Goal: Check status: Check status

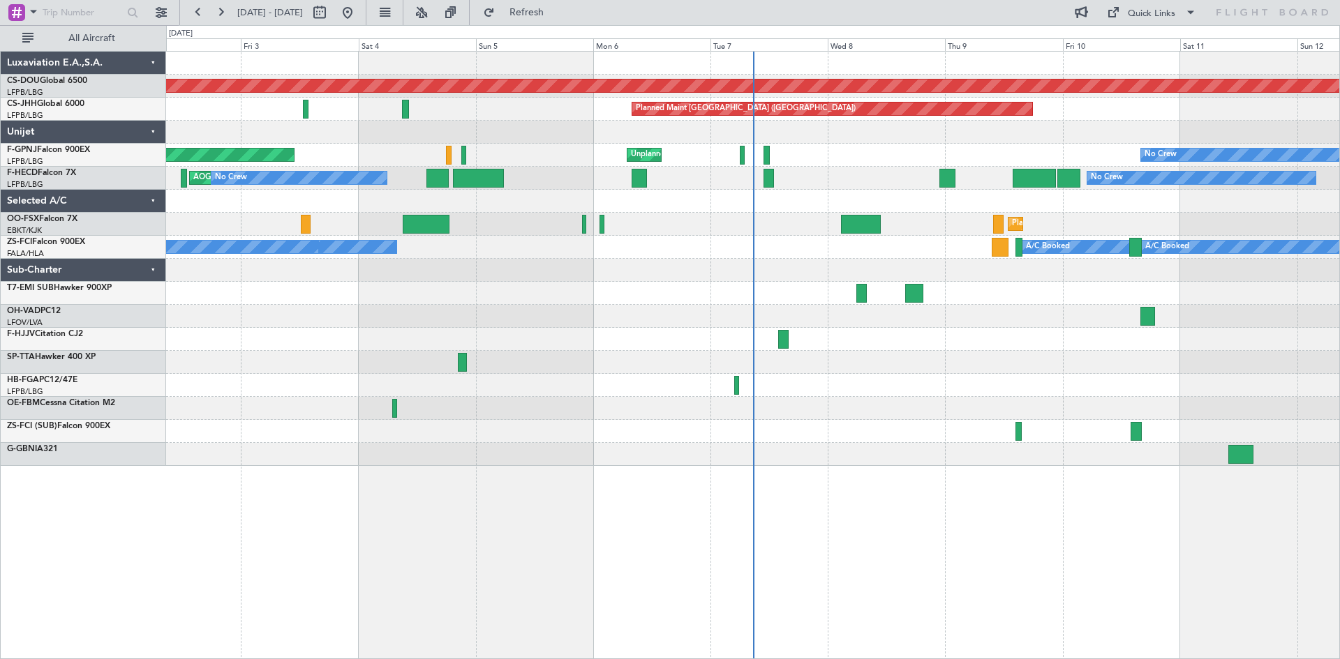
click at [935, 533] on div "Planned Maint London ([GEOGRAPHIC_DATA]) Planned Maint [GEOGRAPHIC_DATA] ([GEOG…" at bounding box center [753, 355] width 1174 height 608
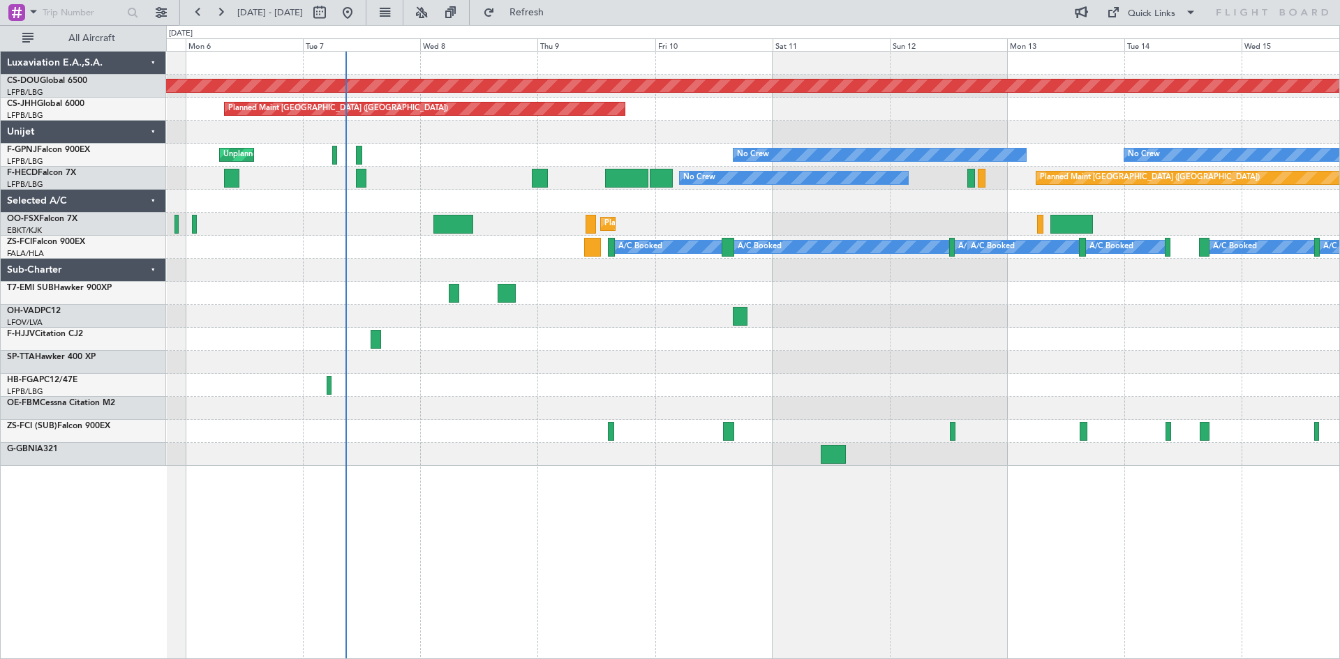
click at [456, 337] on div "Planned Maint London ([GEOGRAPHIC_DATA]) Planned Maint [GEOGRAPHIC_DATA] ([GEOG…" at bounding box center [752, 259] width 1173 height 414
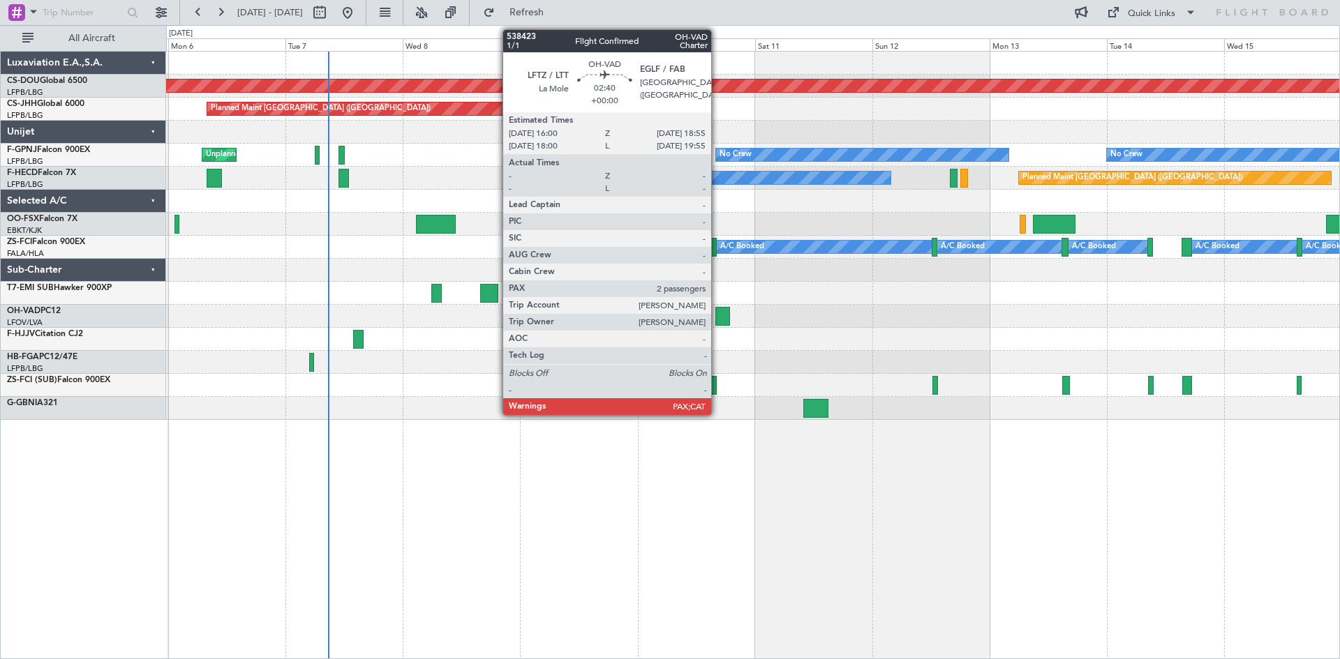
click at [718, 316] on div at bounding box center [722, 316] width 15 height 19
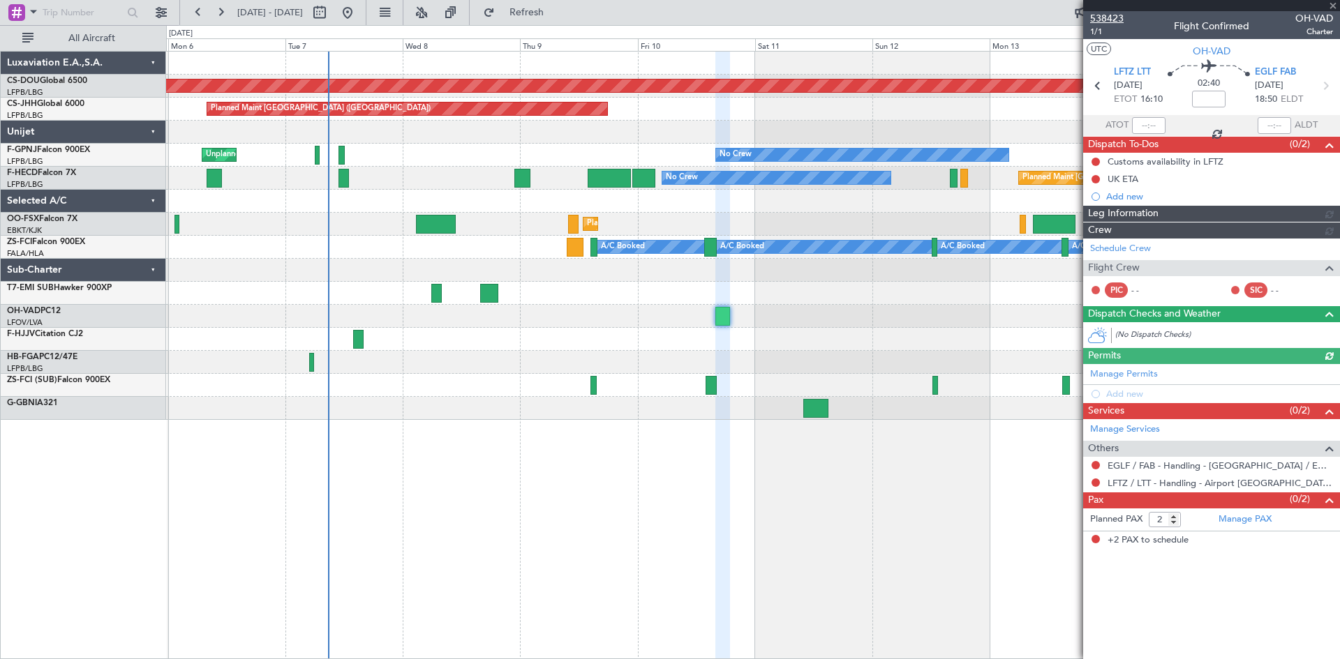
click at [1109, 14] on span "538423" at bounding box center [1106, 18] width 33 height 15
